Goal: Information Seeking & Learning: Learn about a topic

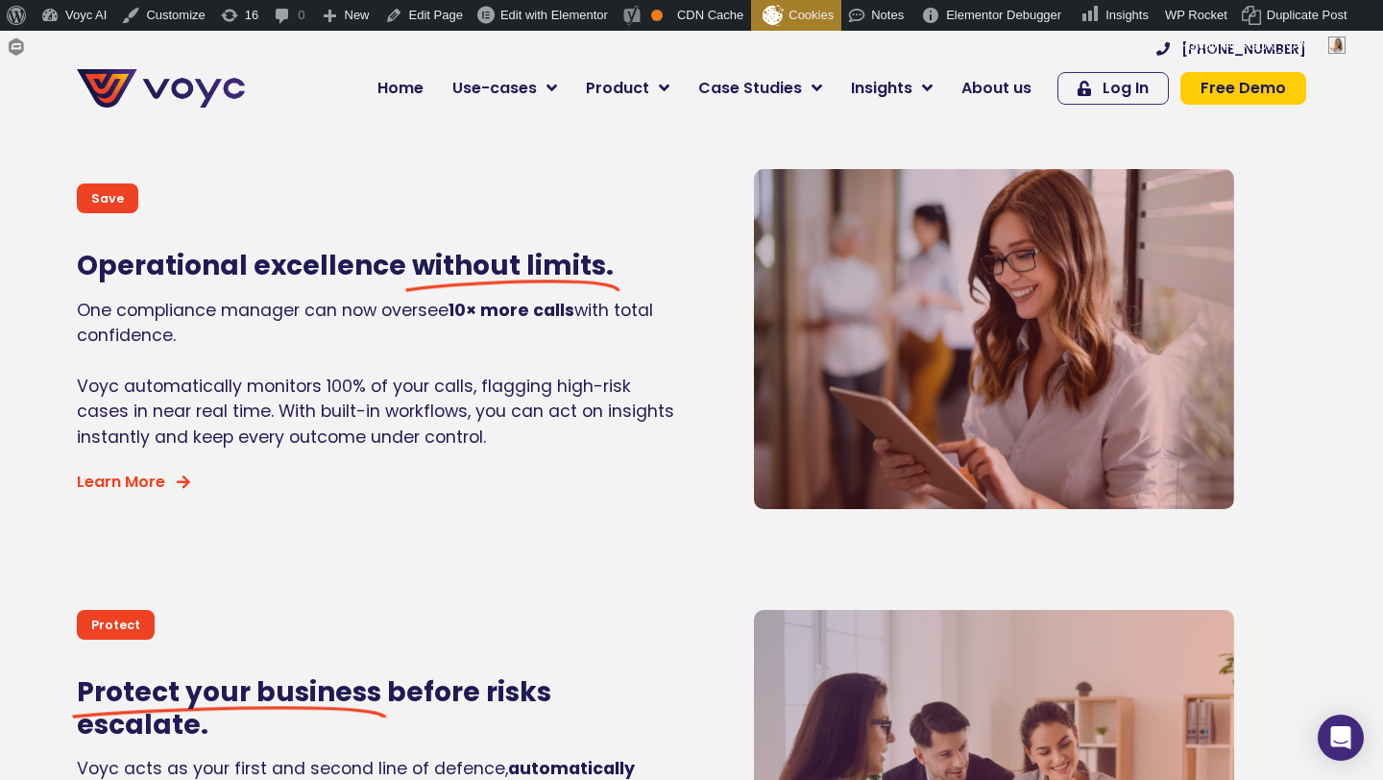
scroll to position [1607, 0]
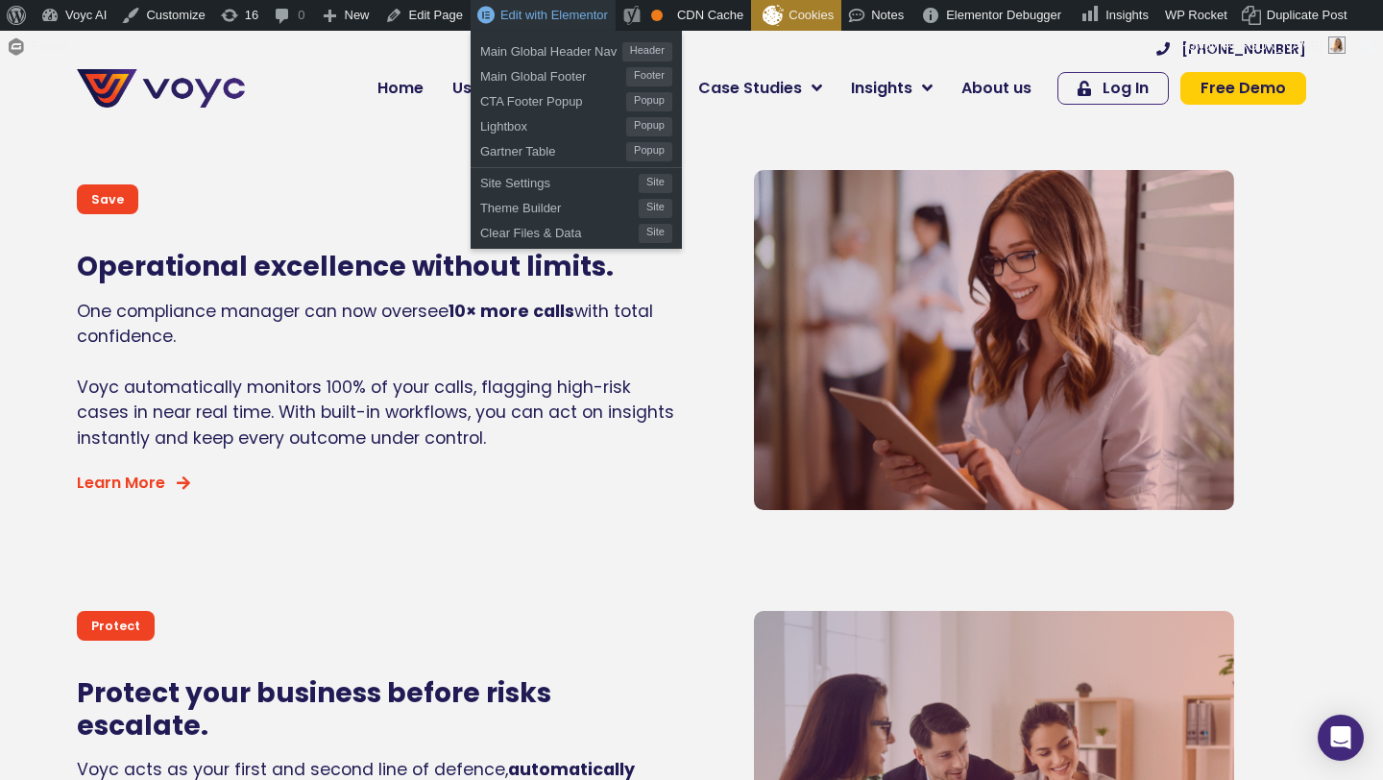
click at [520, 12] on span "Edit with Elementor" at bounding box center [554, 15] width 108 height 14
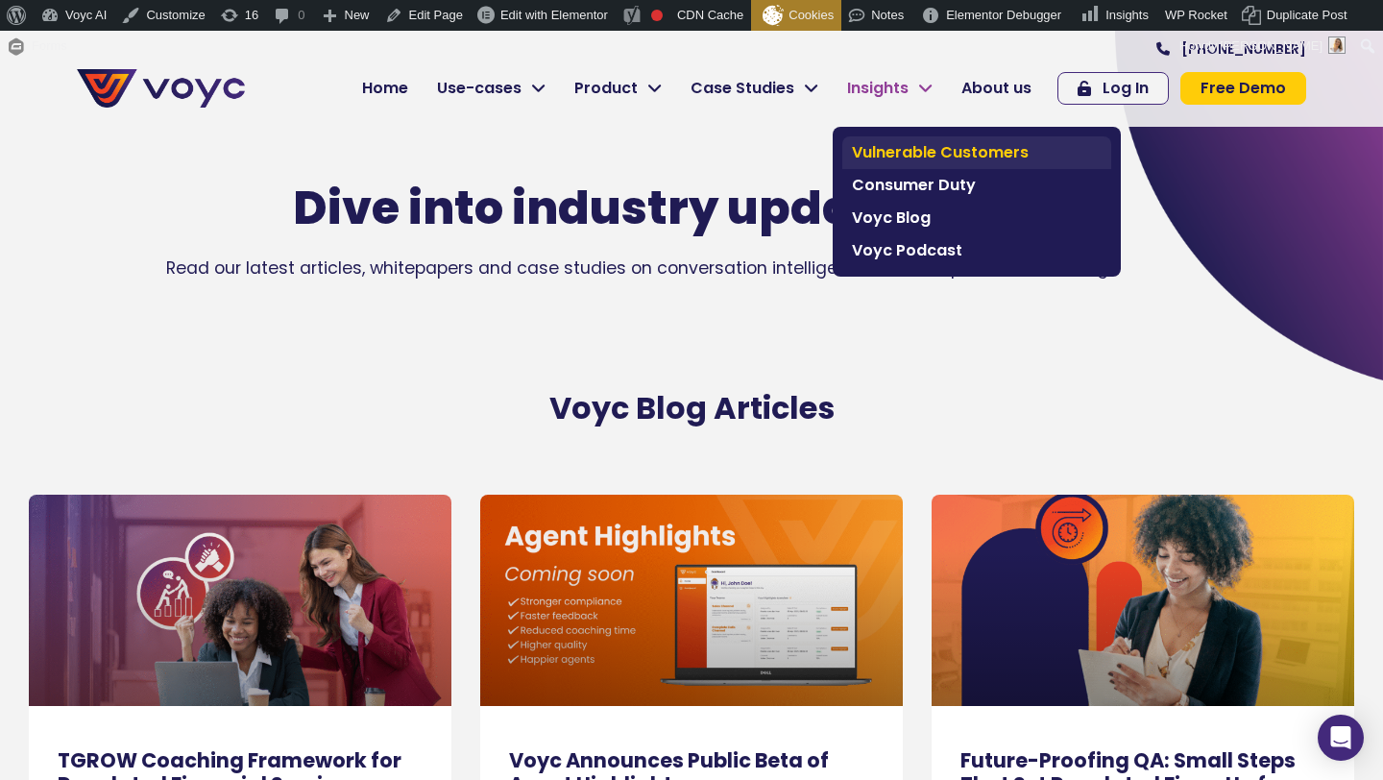
click at [878, 153] on span "Vulnerable Customers" at bounding box center [977, 152] width 250 height 23
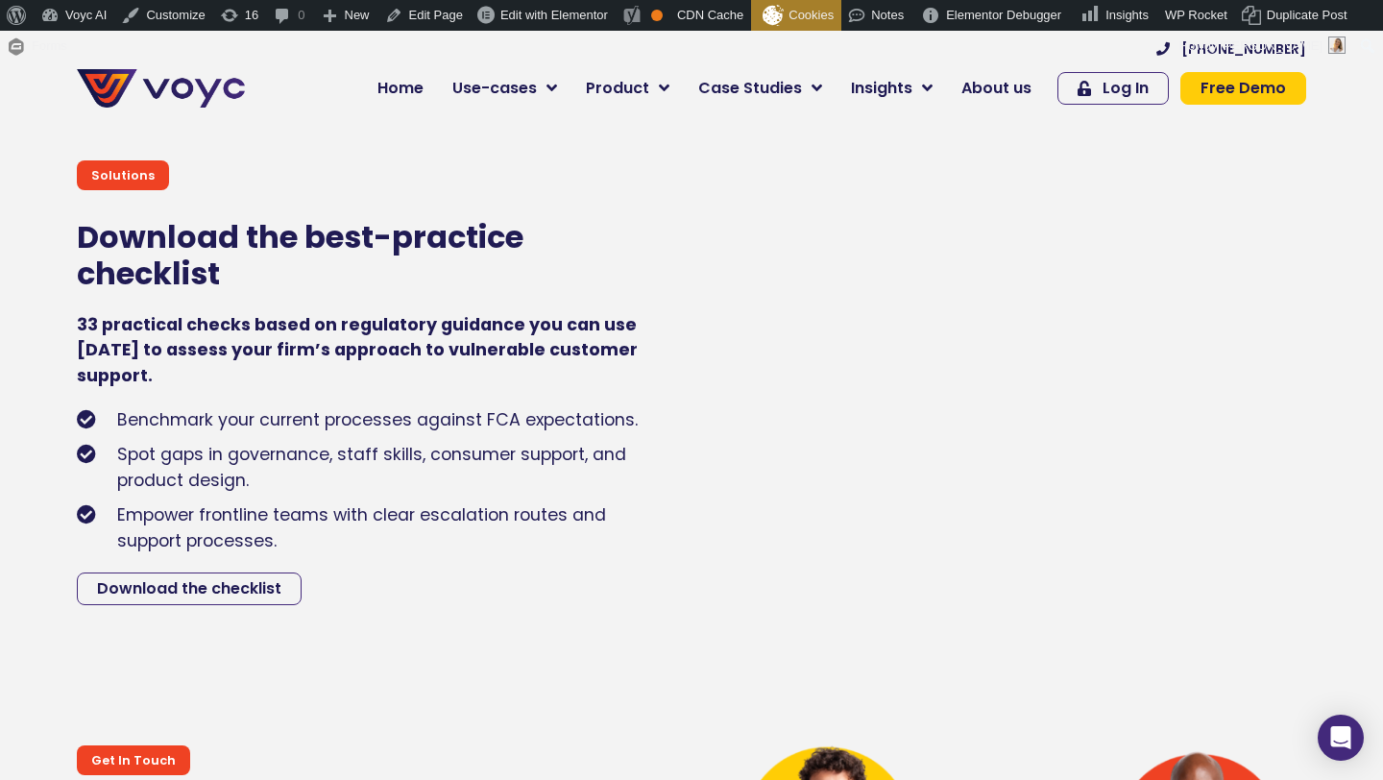
scroll to position [6792, 0]
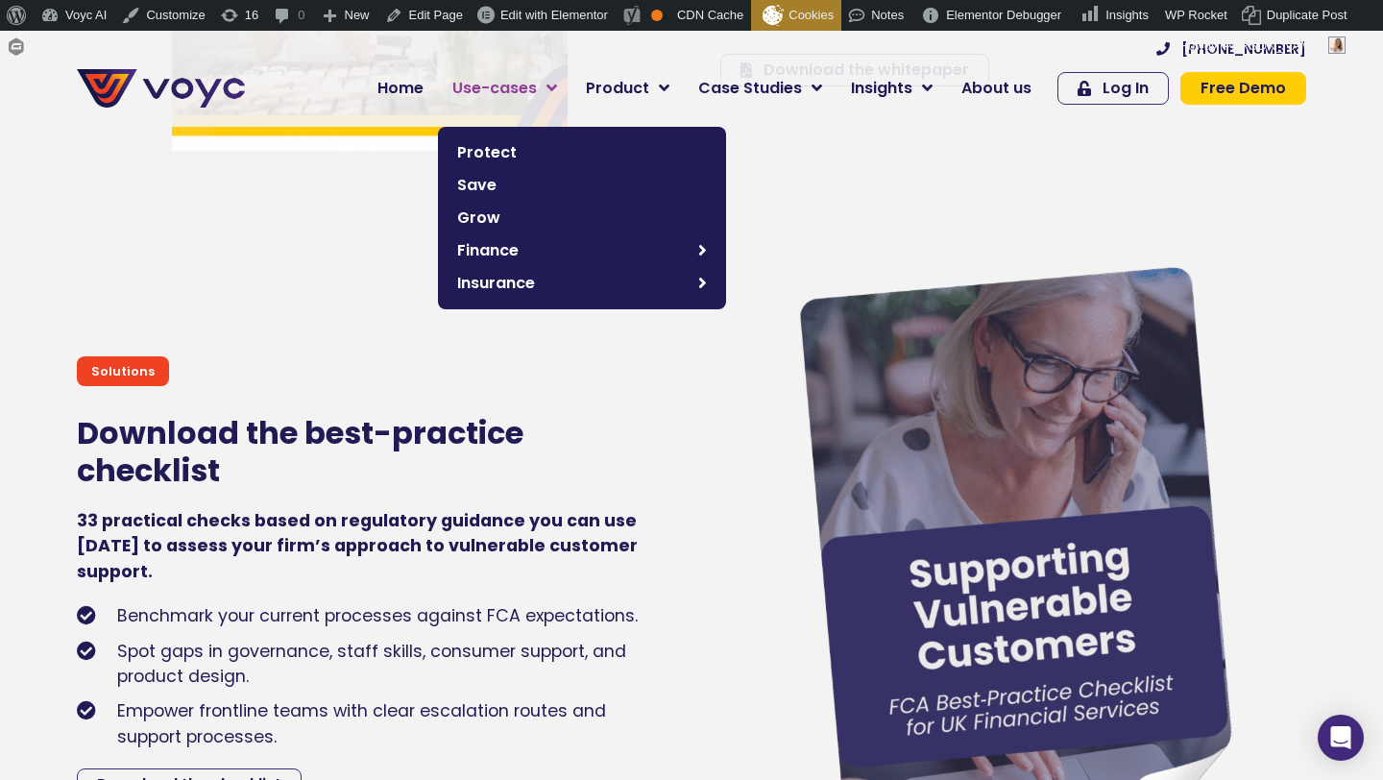
click at [498, 85] on span "Use-cases" at bounding box center [494, 88] width 85 height 23
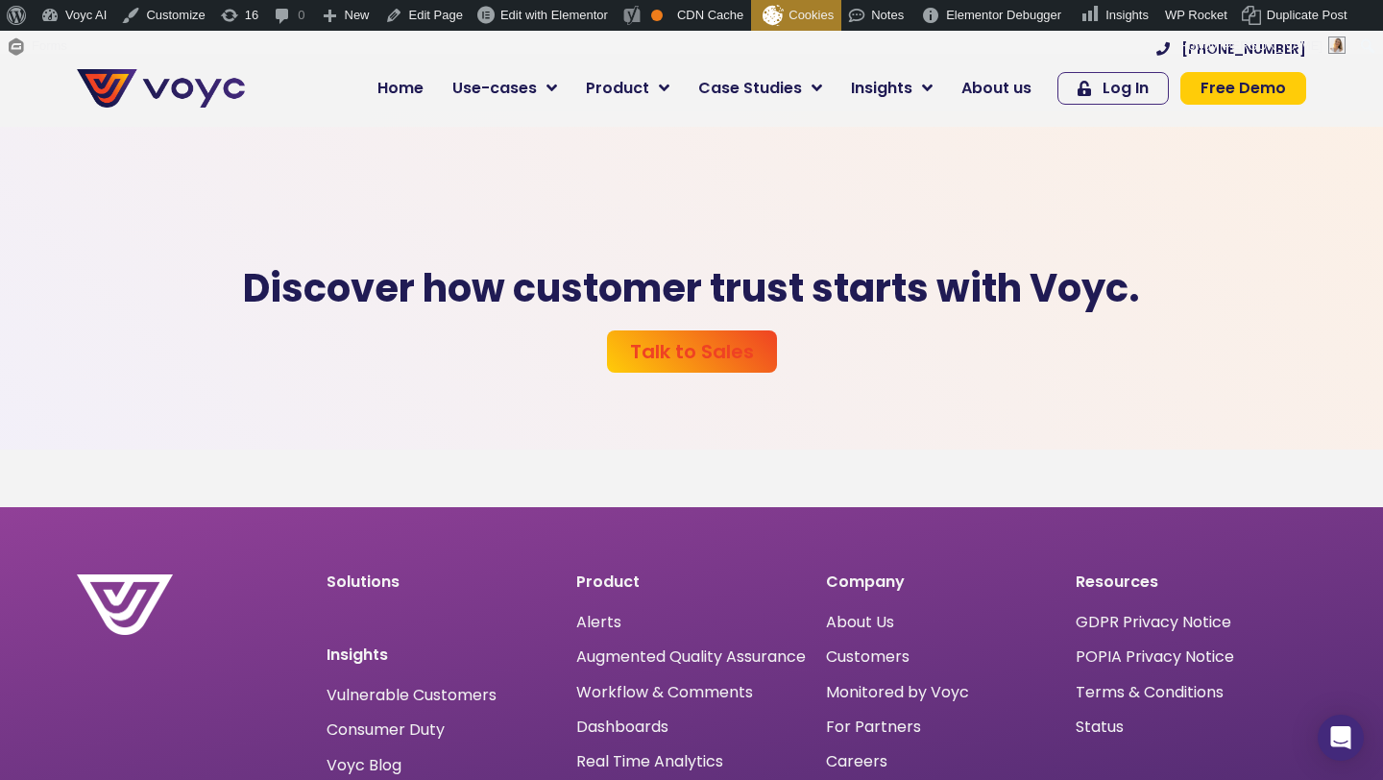
scroll to position [9907, 0]
